Goal: Transaction & Acquisition: Download file/media

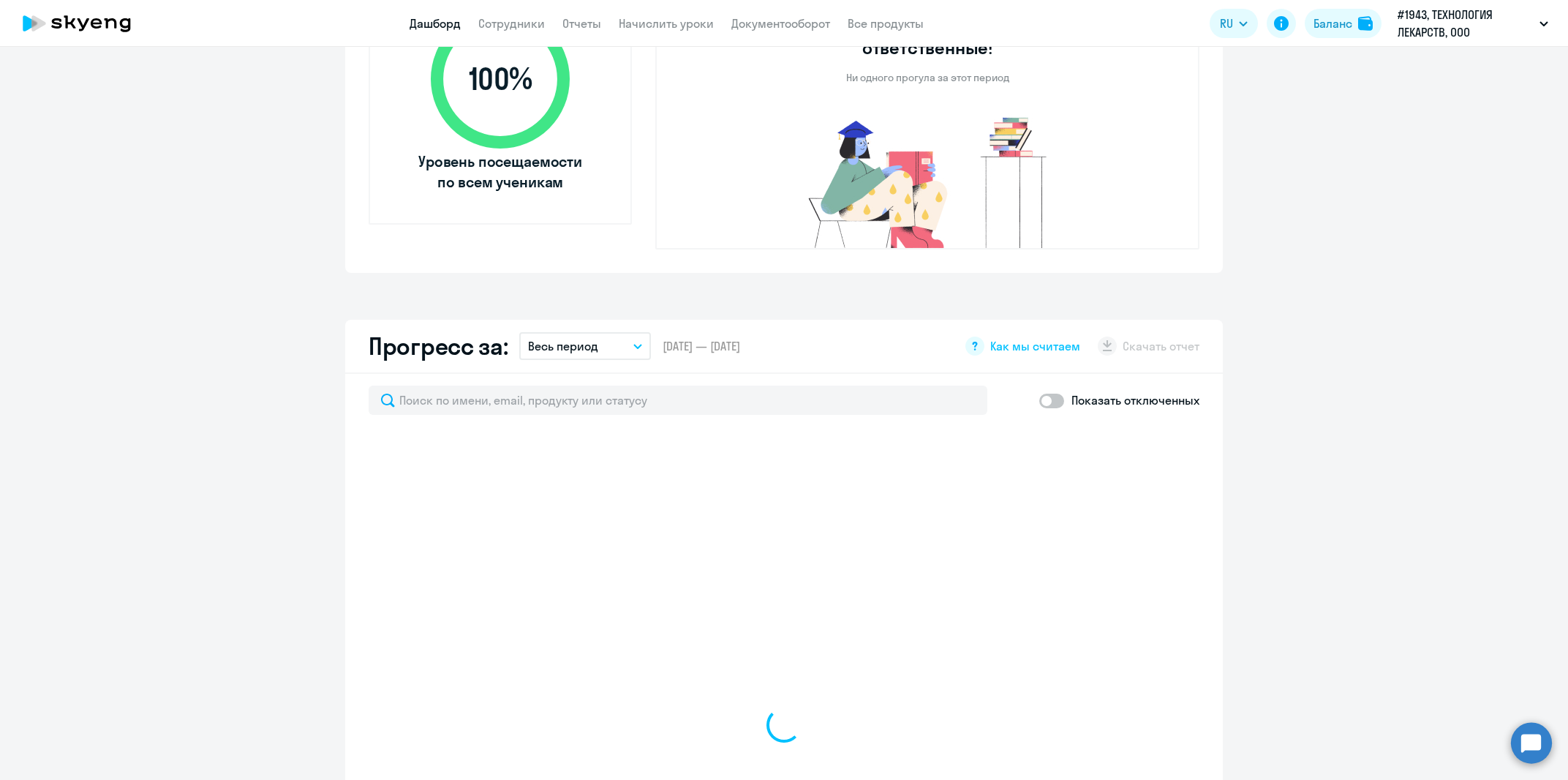
scroll to position [297, 0]
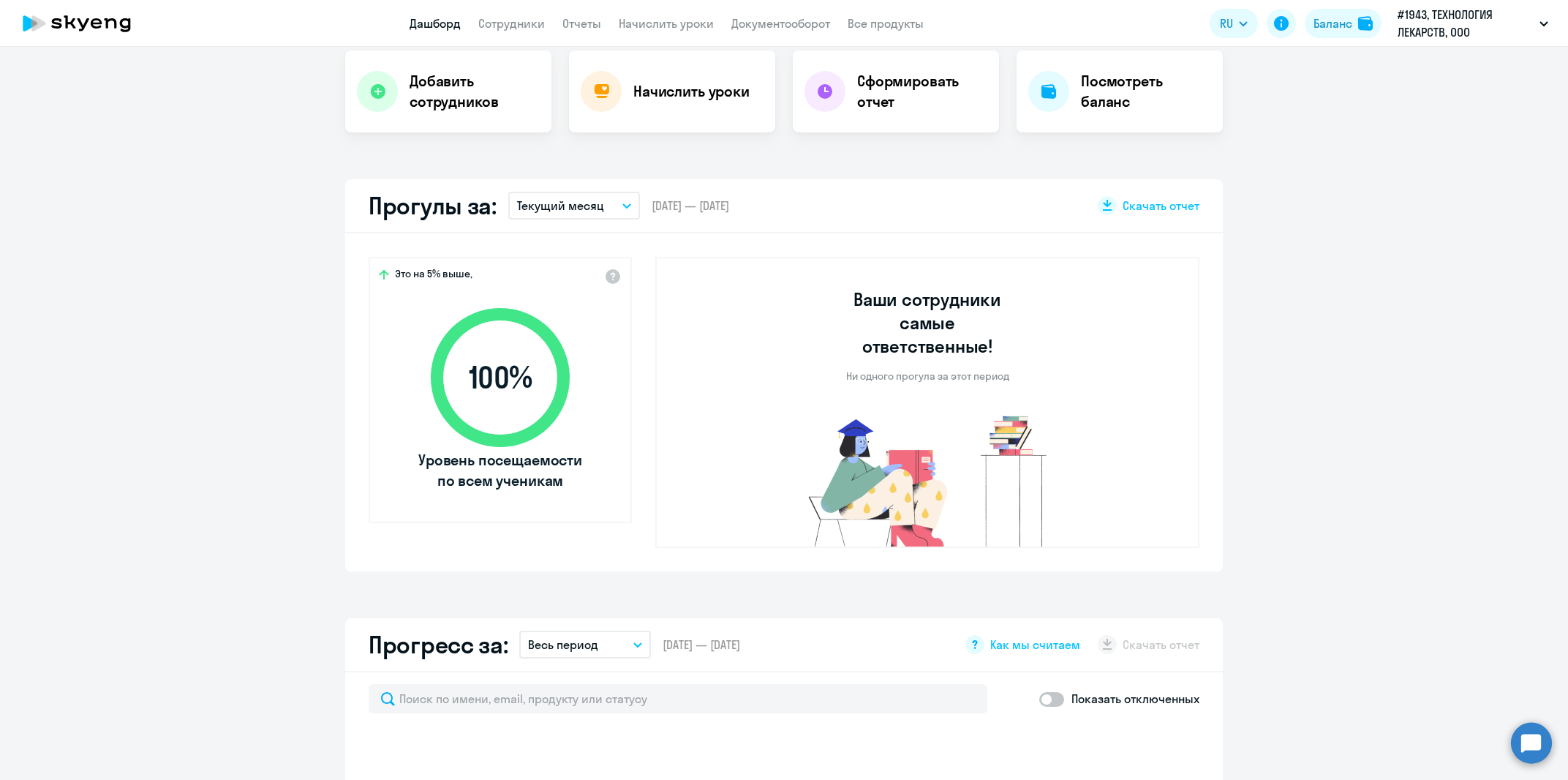
click at [522, 32] on app-menu-item-link "Сотрудники" at bounding box center [511, 24] width 66 height 18
click at [513, 23] on link "Сотрудники" at bounding box center [511, 24] width 66 height 15
select select "30"
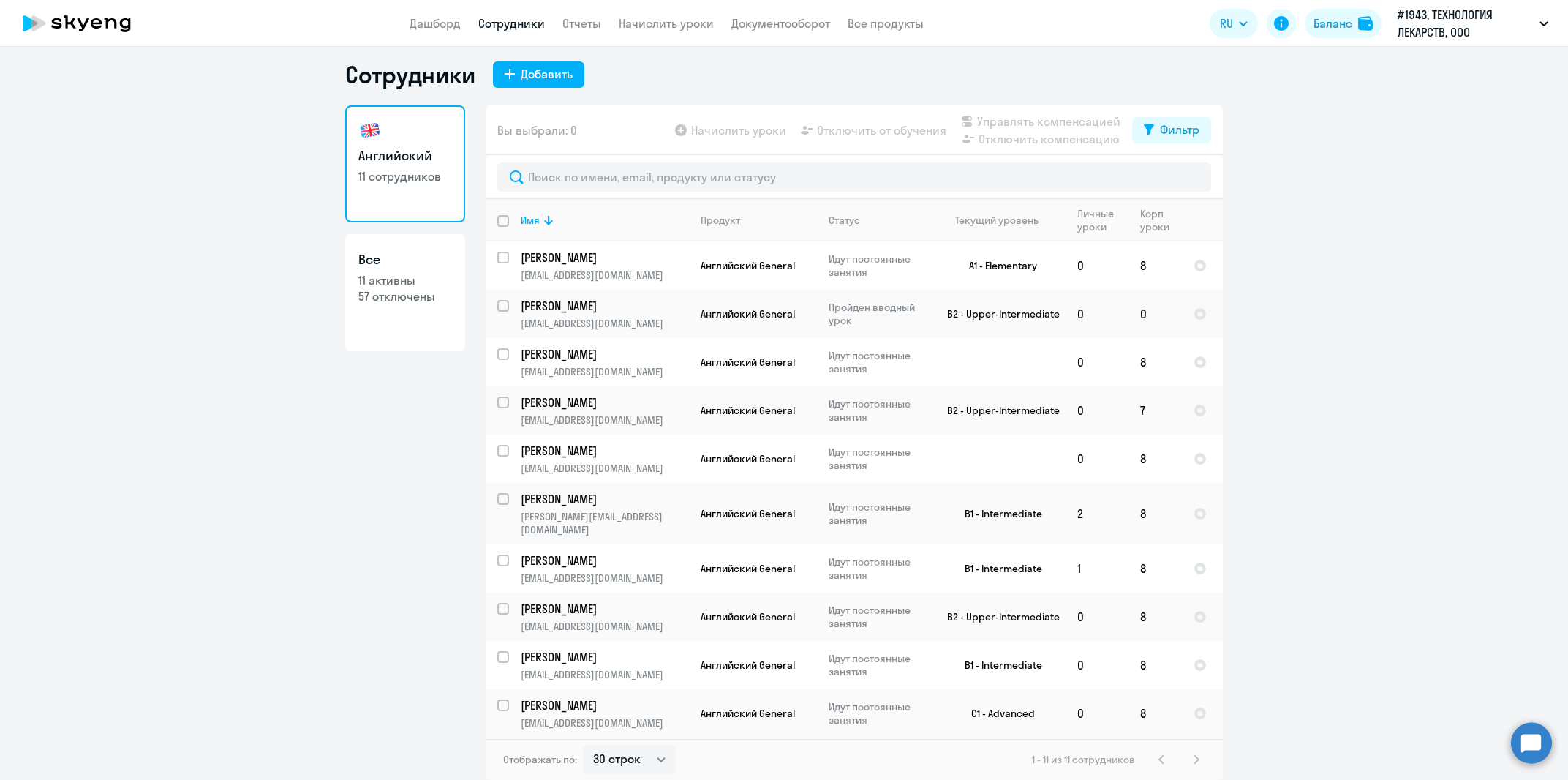
scroll to position [9, 0]
click at [571, 32] on app-menu-item-link "Отчеты" at bounding box center [581, 24] width 38 height 18
click at [573, 29] on link "Отчеты" at bounding box center [581, 24] width 38 height 15
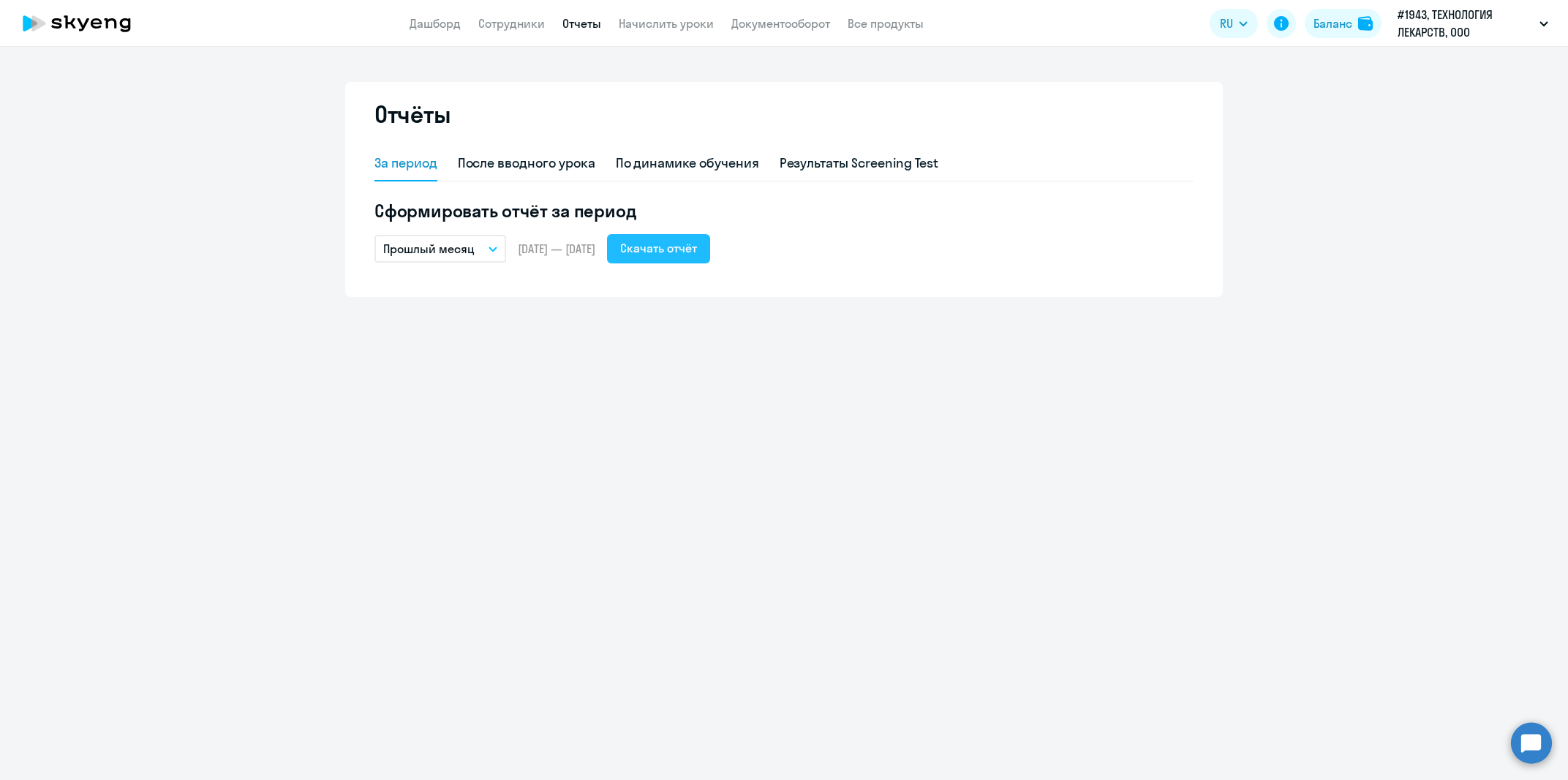
click at [697, 255] on div "Скачать отчёт" at bounding box center [658, 247] width 77 height 17
click at [189, 536] on div "Отчёты За период После вводного урока По динамике обучения Результаты Screening…" at bounding box center [784, 412] width 1568 height 733
